Goal: Task Accomplishment & Management: Use online tool/utility

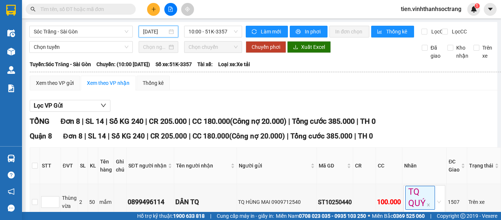
click at [143, 28] on input "[DATE]" at bounding box center [155, 32] width 24 height 8
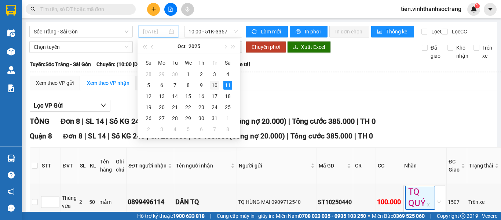
click at [214, 86] on div "10" at bounding box center [214, 85] width 9 height 9
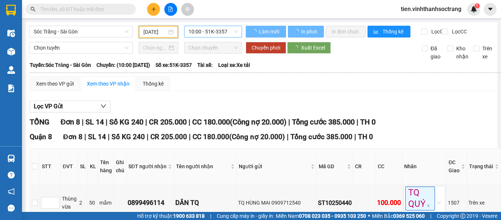
click at [203, 28] on span "10:00 - 51K-3357" at bounding box center [213, 31] width 49 height 11
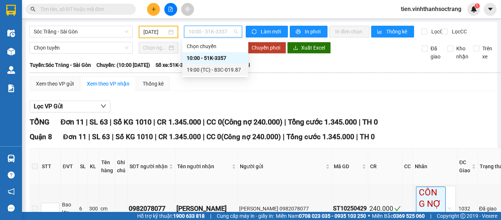
click at [211, 67] on div "19:00 (TC) - 83C-019.87" at bounding box center [215, 70] width 57 height 8
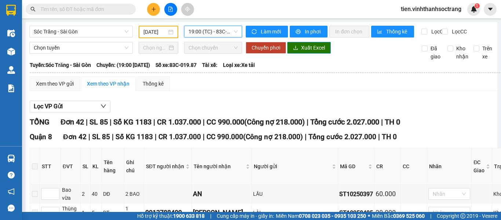
click at [307, 52] on span "Xuất Excel" at bounding box center [313, 48] width 24 height 8
click at [146, 32] on input "[DATE]" at bounding box center [154, 32] width 23 height 8
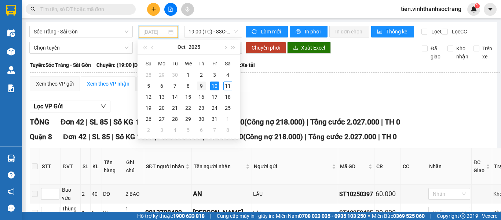
click at [199, 86] on div "9" at bounding box center [201, 85] width 9 height 9
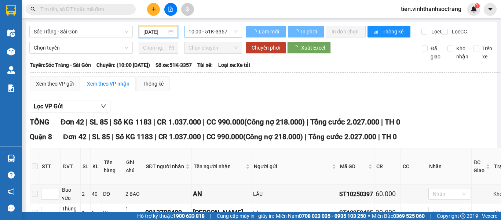
click at [202, 30] on span "10:00 - 51K-3357" at bounding box center [213, 31] width 49 height 11
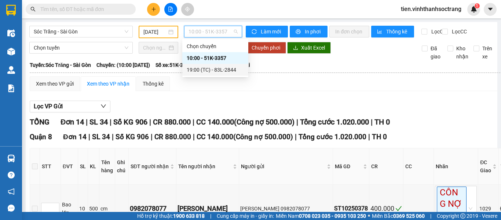
click at [214, 72] on div "19:00 (TC) - 83L-2844" at bounding box center [215, 70] width 57 height 8
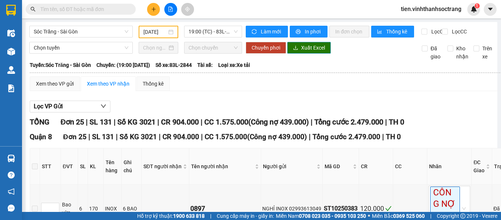
click at [309, 52] on span "Xuất Excel" at bounding box center [313, 48] width 24 height 8
click at [312, 52] on span "Xuất Excel" at bounding box center [313, 48] width 24 height 8
click at [158, 33] on input "[DATE]" at bounding box center [154, 32] width 23 height 8
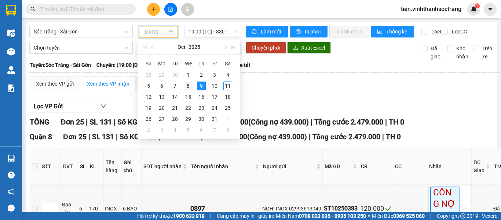
click at [190, 86] on div "8" at bounding box center [188, 85] width 9 height 9
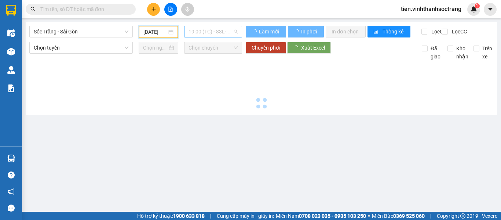
click at [208, 36] on span "19:00 (TC) - 83L-2844" at bounding box center [213, 31] width 49 height 11
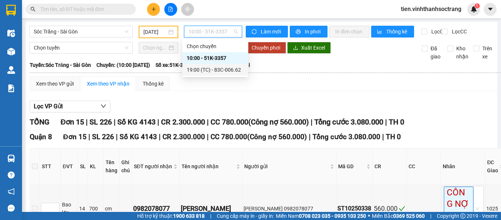
click at [215, 74] on div "19:00 (TC) - 83C-006.62" at bounding box center [215, 70] width 66 height 12
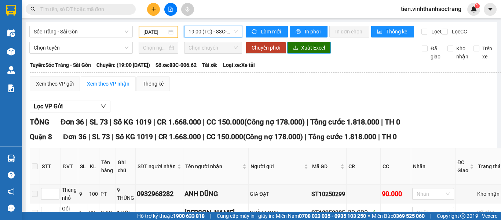
click at [314, 52] on span "Xuất Excel" at bounding box center [313, 48] width 24 height 8
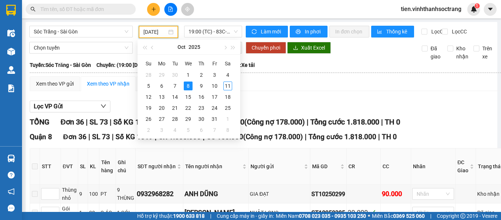
click at [148, 32] on input "[DATE]" at bounding box center [154, 32] width 23 height 8
click at [172, 87] on div "7" at bounding box center [175, 85] width 9 height 9
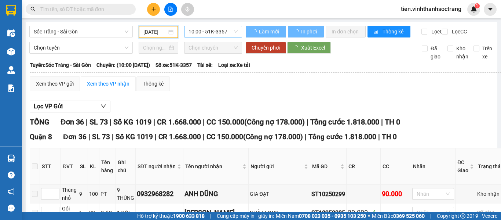
type input "[DATE]"
click at [228, 28] on span "10:00 - 51K-3357" at bounding box center [213, 31] width 49 height 11
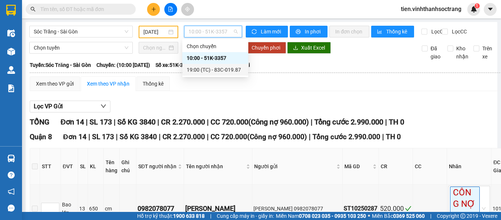
click at [212, 75] on div "19:00 (TC) - 83C-019.87" at bounding box center [215, 70] width 66 height 12
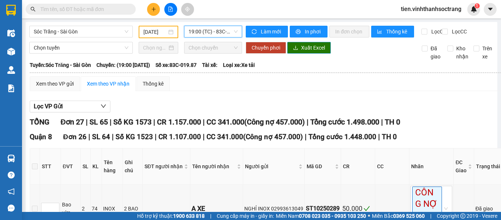
click at [309, 52] on span "Xuất Excel" at bounding box center [313, 48] width 24 height 8
drag, startPoint x: 97, startPoint y: 28, endPoint x: 83, endPoint y: 44, distance: 21.3
click at [96, 28] on span "Sóc Trăng - Sài Gòn" at bounding box center [81, 31] width 95 height 11
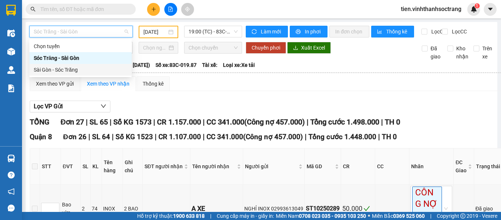
click at [62, 71] on div "Sài Gòn - Sóc Trăng" at bounding box center [81, 70] width 94 height 8
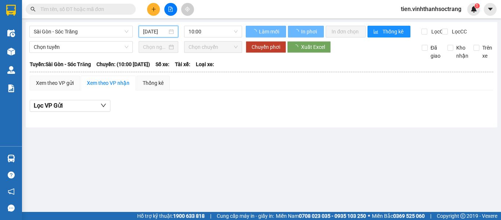
click at [155, 32] on input "[DATE]" at bounding box center [155, 32] width 24 height 8
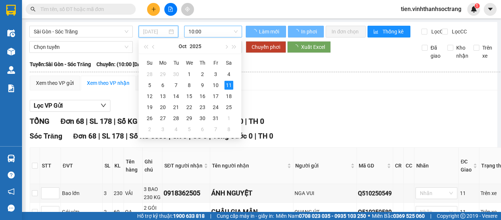
click at [175, 86] on div "7" at bounding box center [176, 85] width 9 height 9
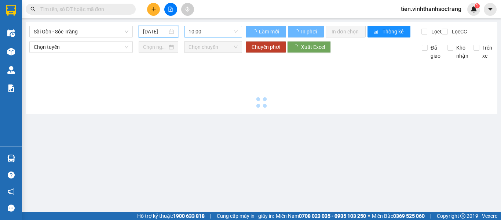
click at [210, 32] on span "10:00" at bounding box center [213, 31] width 49 height 11
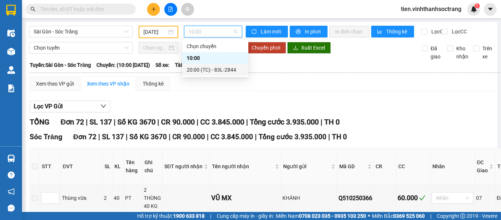
click at [291, 75] on th at bounding box center [315, 72] width 572 height 7
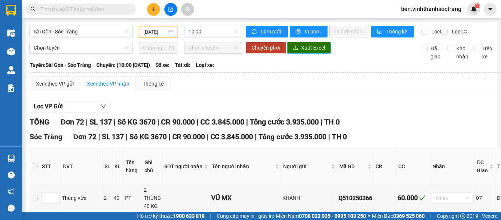
click at [312, 52] on span "Xuất Excel" at bounding box center [313, 48] width 24 height 8
click at [214, 31] on span "10:00" at bounding box center [213, 31] width 49 height 11
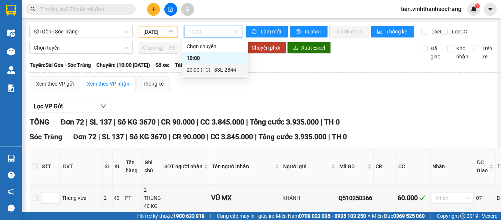
click at [204, 70] on div "20:00 (TC) - 83L-2844" at bounding box center [215, 70] width 57 height 8
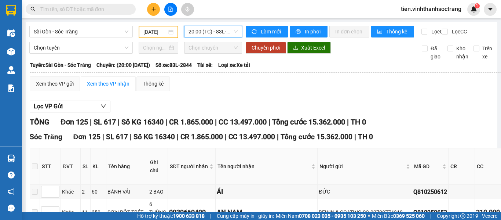
click at [192, 28] on span "20:00 (TC) - 83L-2844" at bounding box center [213, 31] width 49 height 11
click at [317, 49] on span "Xuất Excel" at bounding box center [313, 48] width 24 height 8
click at [142, 32] on div "[DATE]" at bounding box center [159, 32] width 40 height 12
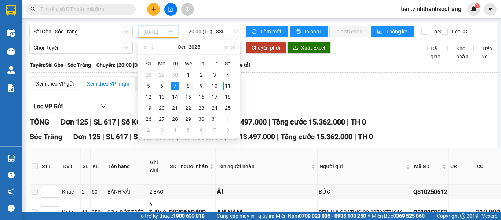
click at [186, 86] on div "8" at bounding box center [188, 85] width 9 height 9
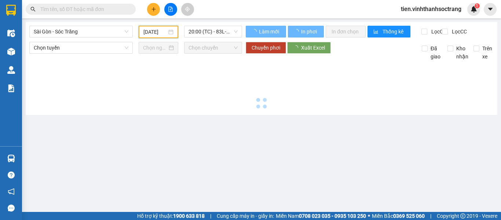
scroll to position [0, 3]
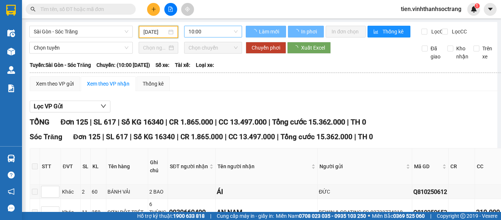
click at [215, 37] on span "10:00" at bounding box center [213, 31] width 49 height 11
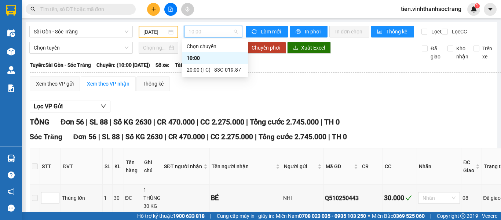
click at [320, 69] on div "Tuyến: Sài Gòn - Sóc Trăng Chuyến: (10:00 [DATE]) Số xe: Tài xế: Loại xe:" at bounding box center [309, 65] width 558 height 8
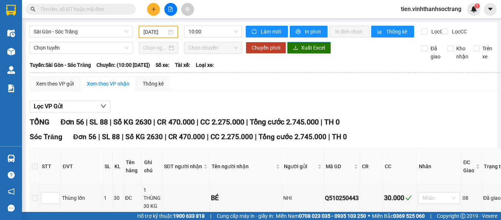
click at [298, 50] on button "Xuất Excel" at bounding box center [309, 48] width 44 height 12
click at [210, 28] on span "10:00" at bounding box center [213, 31] width 49 height 11
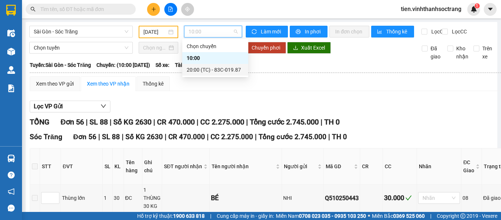
click at [206, 73] on div "20:00 (TC) - 83C-019.87" at bounding box center [215, 70] width 57 height 8
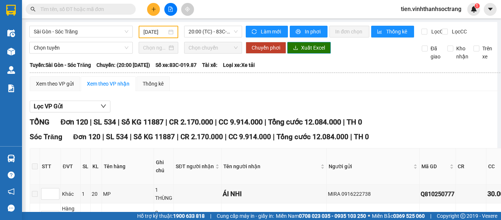
click at [307, 52] on span "Xuất Excel" at bounding box center [313, 48] width 24 height 8
click at [143, 31] on input "[DATE]" at bounding box center [154, 32] width 23 height 8
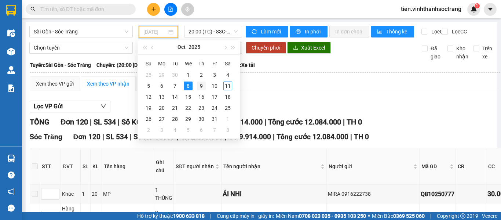
click at [203, 86] on div "9" at bounding box center [201, 85] width 9 height 9
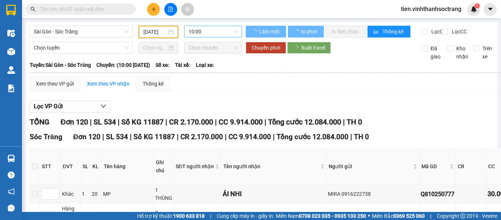
click at [221, 36] on span "10:00" at bounding box center [213, 31] width 49 height 11
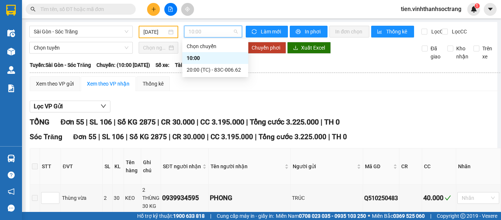
click at [351, 49] on div "Chuyển phơi Xuất Excel" at bounding box center [328, 48] width 165 height 12
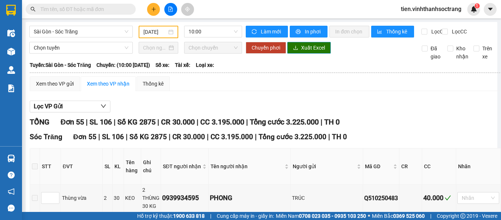
click at [311, 52] on span "Xuất Excel" at bounding box center [313, 48] width 24 height 8
click at [221, 32] on span "10:00" at bounding box center [213, 31] width 49 height 11
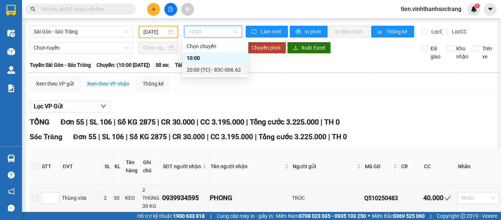
click at [211, 72] on div "20:00 (TC) - 83C-006.62" at bounding box center [215, 70] width 57 height 8
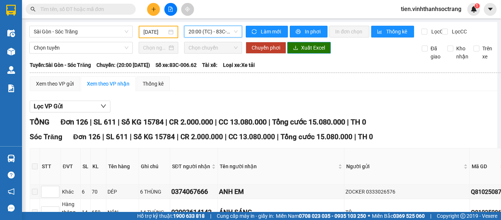
click at [308, 52] on span "Xuất Excel" at bounding box center [313, 48] width 24 height 8
click at [153, 32] on input "[DATE]" at bounding box center [154, 32] width 23 height 8
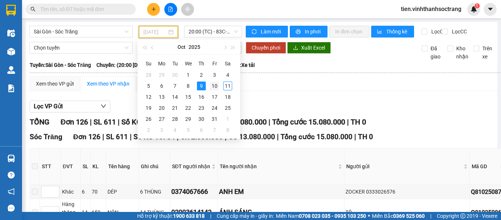
click at [213, 87] on div "10" at bounding box center [214, 85] width 9 height 9
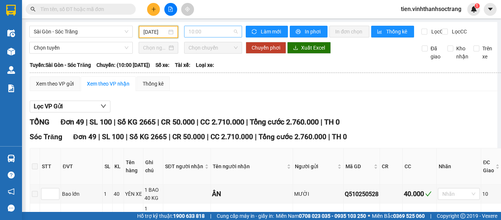
click at [231, 33] on span "10:00" at bounding box center [213, 31] width 49 height 11
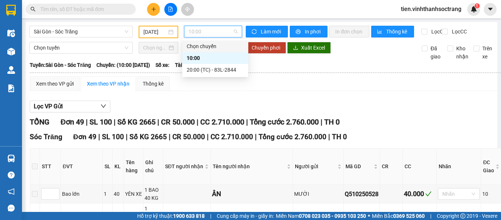
click at [350, 54] on div "Chuyển phơi Xuất Excel" at bounding box center [328, 48] width 165 height 12
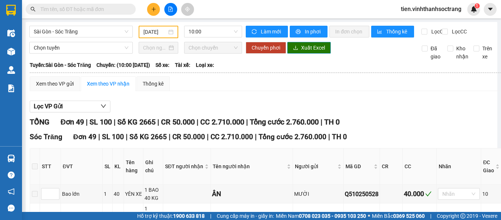
click at [298, 54] on button "Xuất Excel" at bounding box center [309, 48] width 44 height 12
click at [211, 34] on span "10:00" at bounding box center [213, 31] width 49 height 11
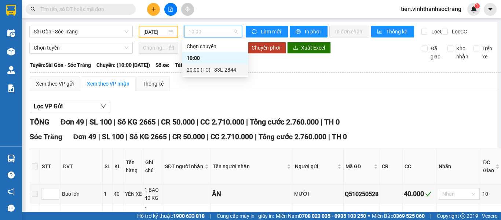
click at [199, 76] on th at bounding box center [318, 72] width 578 height 7
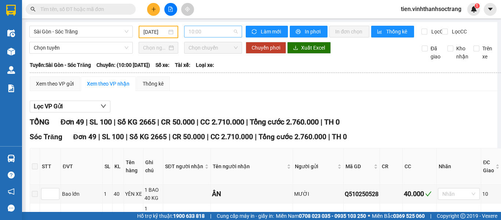
click at [213, 33] on span "10:00" at bounding box center [213, 31] width 49 height 11
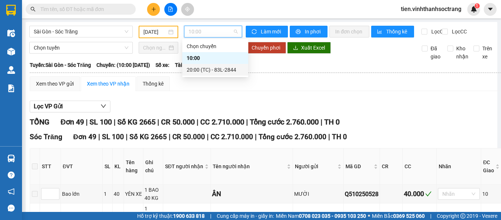
click at [206, 71] on div "20:00 (TC) - 83L-2844" at bounding box center [215, 70] width 57 height 8
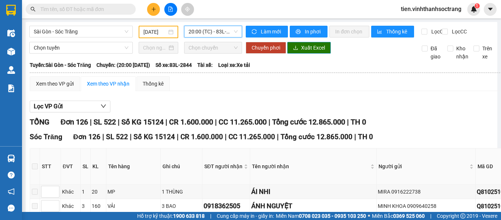
click at [309, 54] on button "Xuất Excel" at bounding box center [309, 48] width 44 height 12
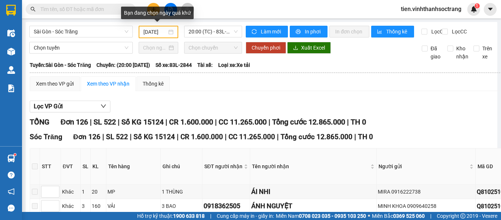
click at [145, 33] on input "[DATE]" at bounding box center [154, 32] width 23 height 8
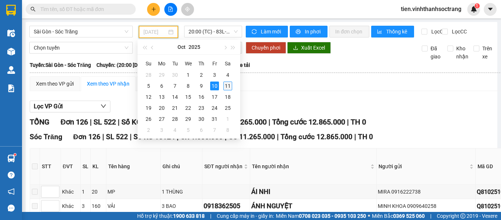
click at [226, 85] on div "11" at bounding box center [227, 85] width 9 height 9
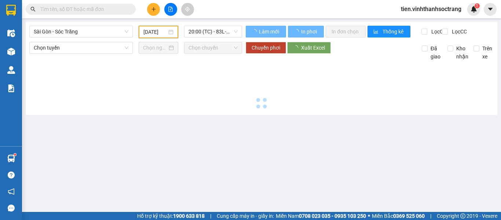
type input "[DATE]"
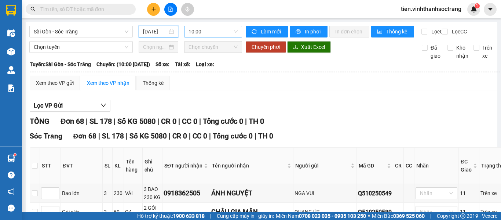
click at [213, 33] on span "10:00" at bounding box center [213, 31] width 49 height 11
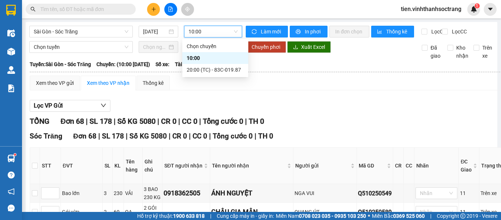
click at [213, 33] on span "10:00" at bounding box center [213, 31] width 49 height 11
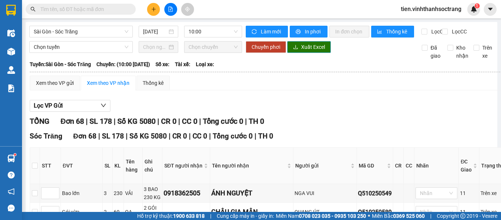
click at [307, 51] on span "Xuất Excel" at bounding box center [313, 47] width 24 height 8
click at [208, 34] on span "10:00" at bounding box center [213, 31] width 49 height 11
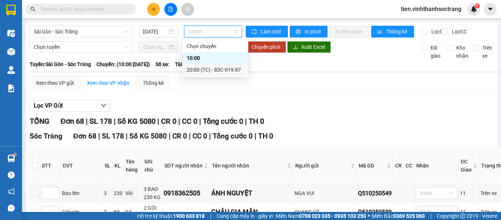
click at [219, 70] on div "20:00 (TC) - 83C-019.87" at bounding box center [215, 70] width 57 height 8
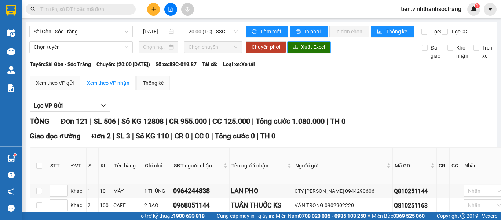
click at [310, 51] on span "Xuất Excel" at bounding box center [313, 47] width 24 height 8
click at [65, 37] on div "Sài Gòn - Sóc Trăng [DATE] 20:00 (TC) - 83C-019.87" at bounding box center [135, 32] width 213 height 12
click at [98, 37] on div "Sài Gòn - Sóc Trăng [DATE] 20:00 (TC) - 83C-019.87" at bounding box center [135, 32] width 213 height 12
click at [101, 31] on span "Sài Gòn - Sóc Trăng" at bounding box center [81, 31] width 95 height 11
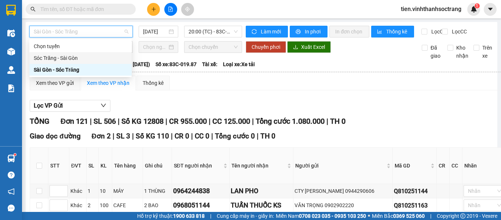
click at [70, 60] on div "Sóc Trăng - Sài Gòn" at bounding box center [81, 58] width 94 height 8
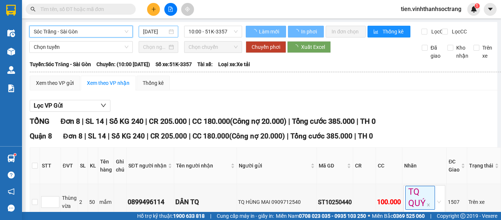
drag, startPoint x: 150, startPoint y: 31, endPoint x: 155, endPoint y: 30, distance: 4.8
click at [151, 31] on input "[DATE]" at bounding box center [155, 32] width 24 height 8
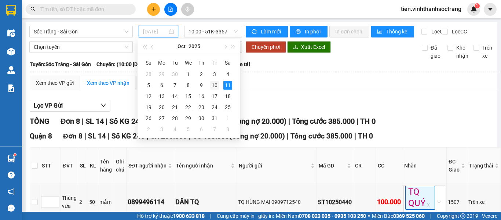
click at [212, 83] on div "10" at bounding box center [214, 85] width 9 height 9
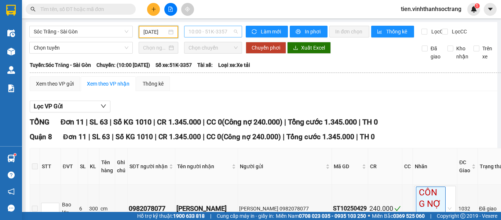
click at [224, 34] on span "10:00 - 51K-3357" at bounding box center [213, 31] width 49 height 11
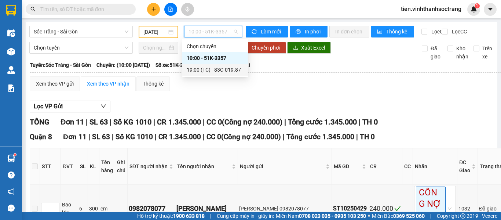
click at [220, 66] on div "19:00 (TC) - 83C-019.87" at bounding box center [215, 70] width 57 height 8
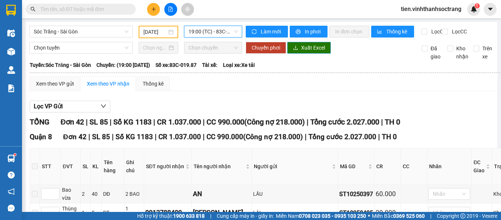
click at [306, 50] on span "Xuất Excel" at bounding box center [313, 48] width 24 height 8
click at [157, 37] on div "[DATE]" at bounding box center [159, 32] width 40 height 12
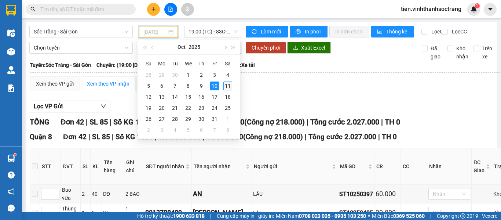
click at [229, 84] on div "11" at bounding box center [227, 85] width 9 height 9
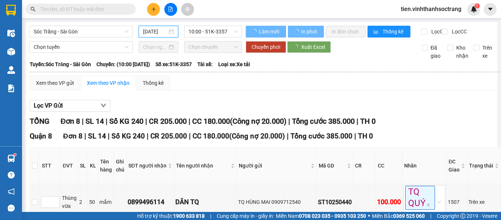
scroll to position [0, 2]
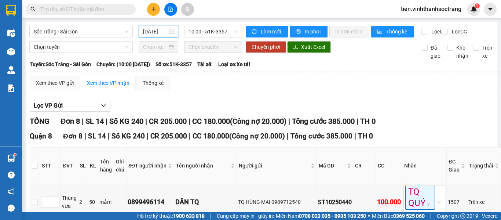
click at [143, 31] on input "[DATE]" at bounding box center [155, 32] width 24 height 8
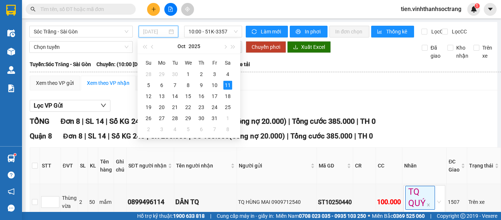
type input "[DATE]"
click at [226, 84] on div "11" at bounding box center [227, 85] width 9 height 9
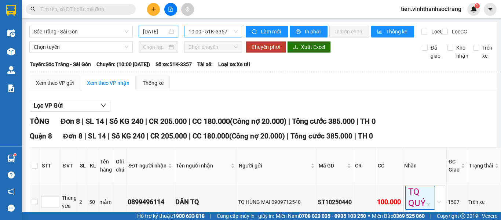
click at [202, 32] on span "10:00 - 51K-3357" at bounding box center [213, 31] width 49 height 11
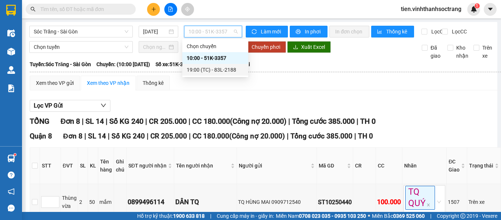
click at [215, 69] on div "19:00 (TC) - 83L-2188" at bounding box center [215, 70] width 57 height 8
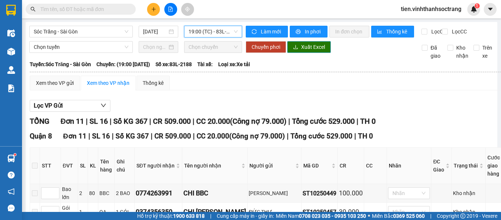
click at [307, 51] on span "Xuất Excel" at bounding box center [313, 47] width 24 height 8
